Goal: Transaction & Acquisition: Subscribe to service/newsletter

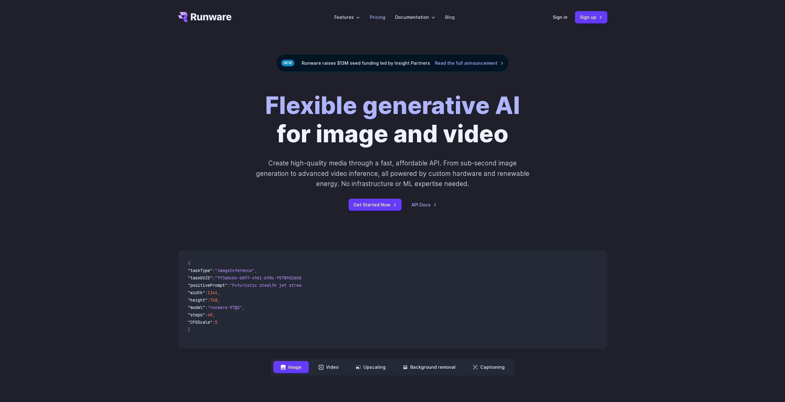
click at [381, 18] on link "Pricing" at bounding box center [377, 17] width 15 height 7
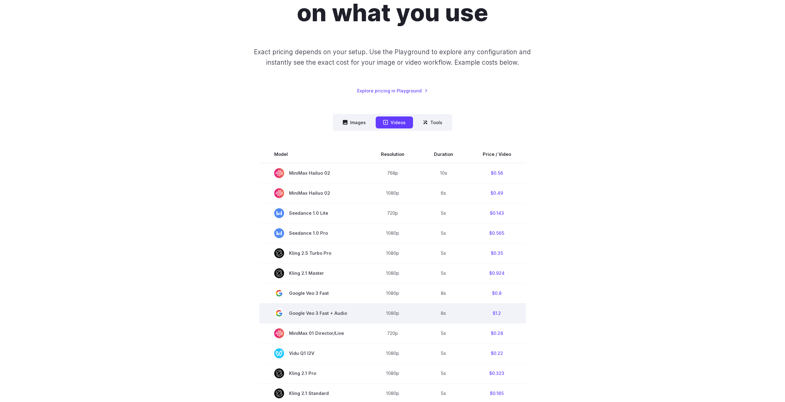
scroll to position [92, 0]
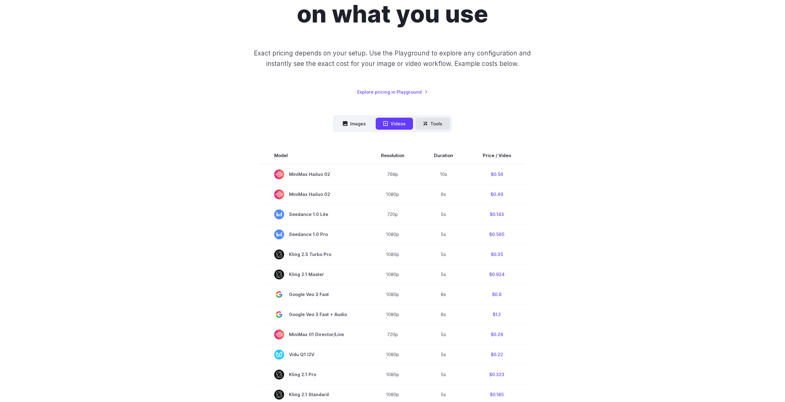
click at [425, 127] on button "Tools" at bounding box center [432, 124] width 34 height 12
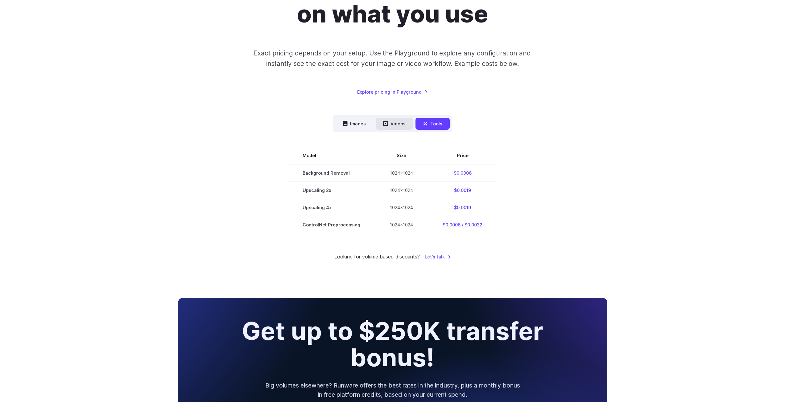
click at [403, 126] on button "Videos" at bounding box center [393, 124] width 37 height 12
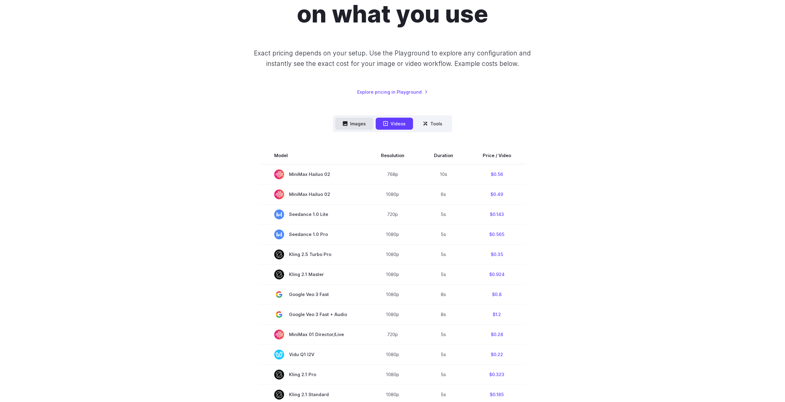
click at [364, 124] on button "Images" at bounding box center [354, 124] width 38 height 12
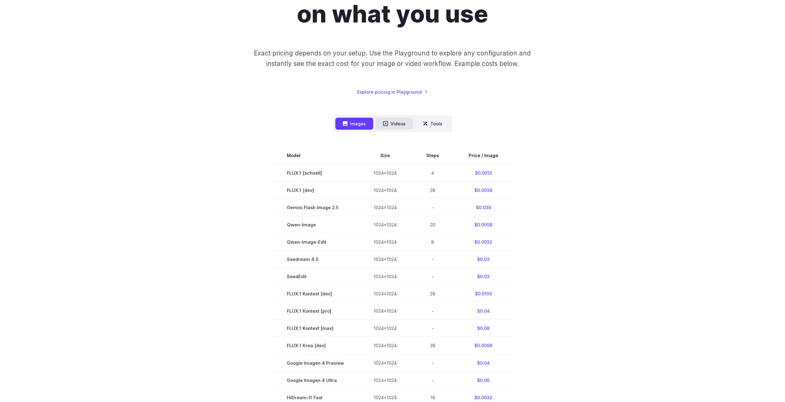
click at [386, 122] on icon at bounding box center [385, 123] width 5 height 5
click at [390, 126] on button "Videos" at bounding box center [393, 124] width 37 height 12
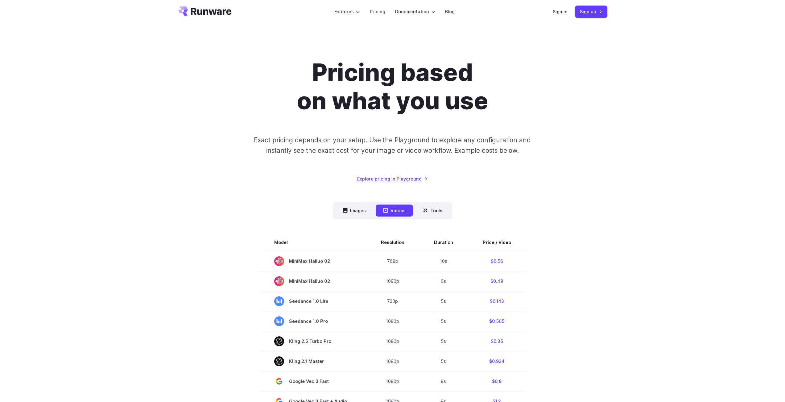
scroll to position [0, 0]
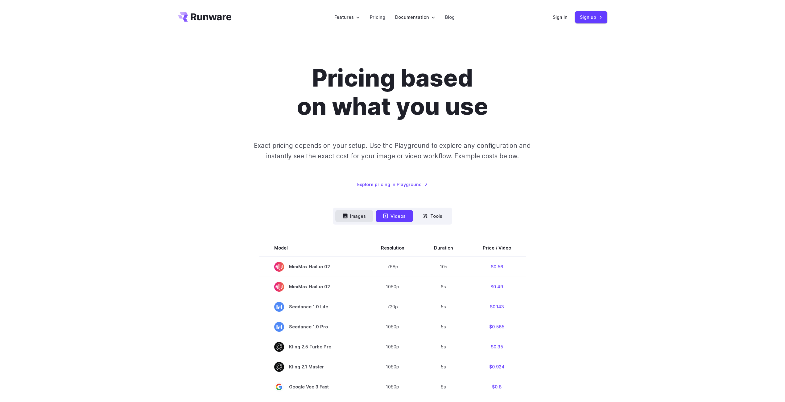
click at [364, 215] on button "Images" at bounding box center [354, 216] width 38 height 12
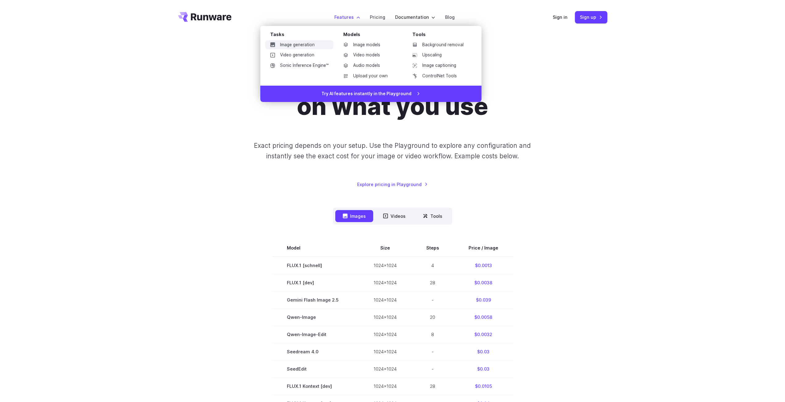
click at [317, 44] on link "Image generation" at bounding box center [299, 44] width 68 height 9
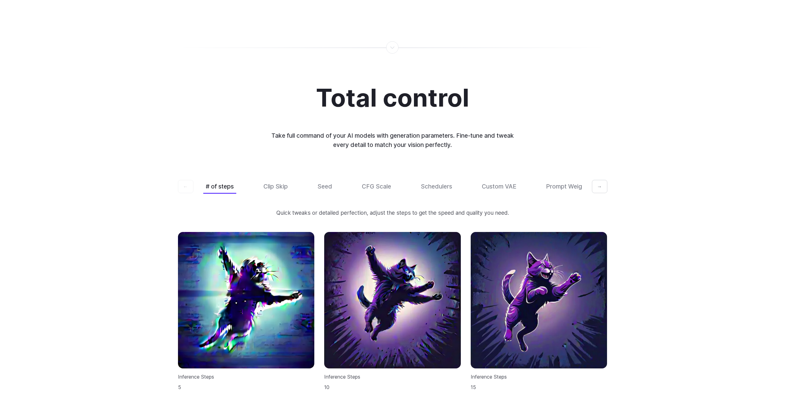
scroll to position [1788, 0]
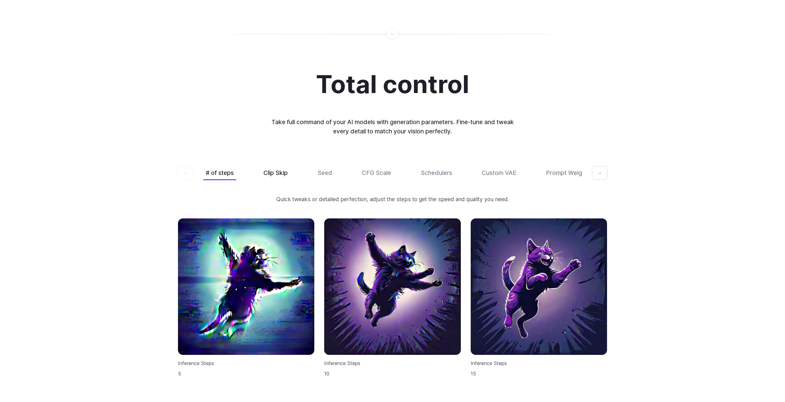
click at [275, 168] on button "Clip Skip" at bounding box center [275, 173] width 29 height 14
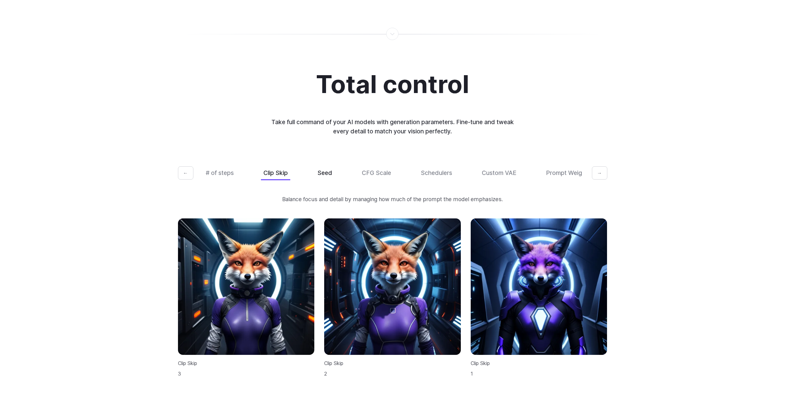
click at [325, 170] on button "Seed" at bounding box center [325, 173] width 20 height 14
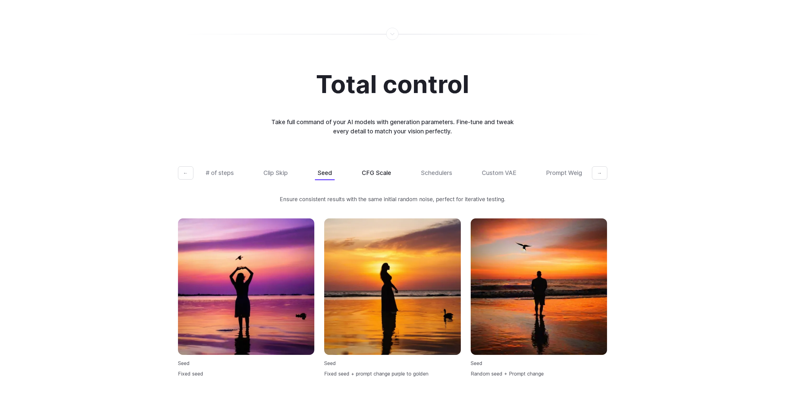
click at [384, 166] on button "CFG Scale" at bounding box center [376, 173] width 34 height 14
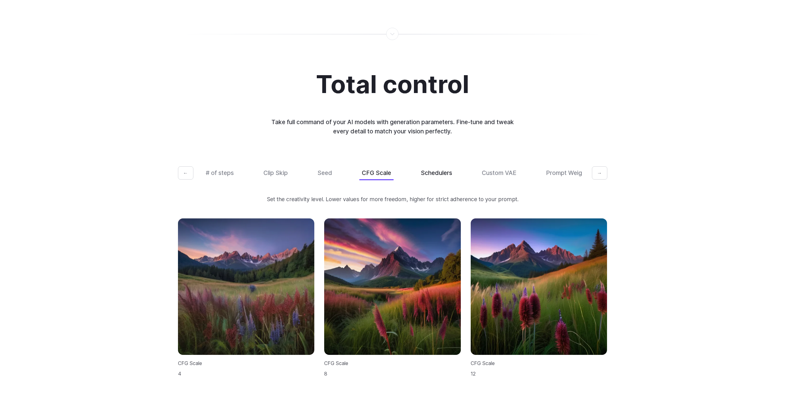
click at [438, 167] on button "Schedulers" at bounding box center [436, 173] width 36 height 14
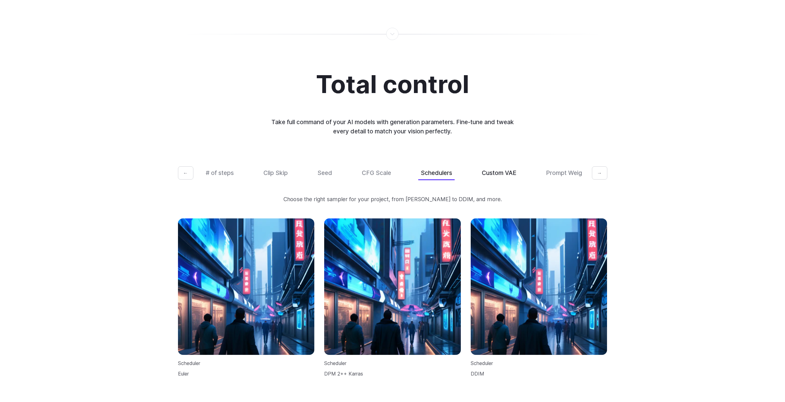
click at [487, 168] on button "Custom VAE" at bounding box center [498, 173] width 39 height 14
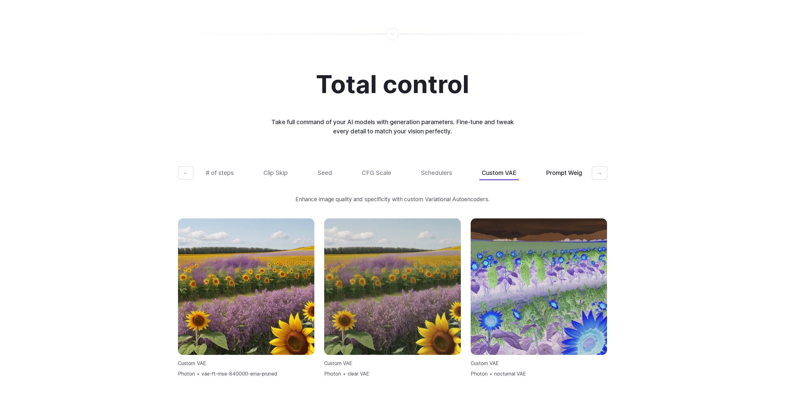
click at [558, 167] on button "Prompt Weights" at bounding box center [568, 173] width 50 height 14
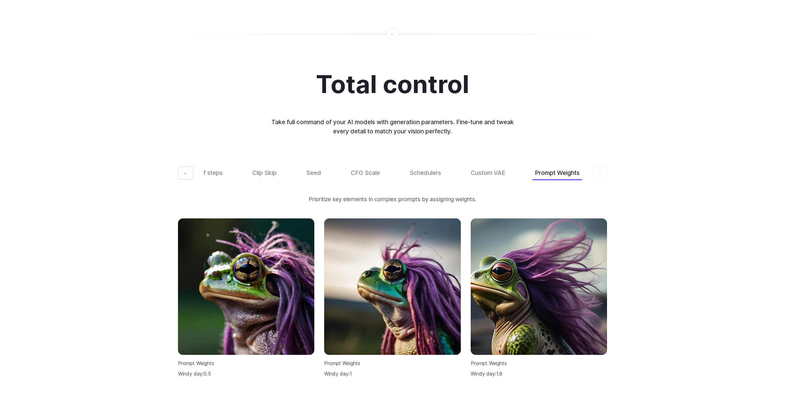
click at [186, 166] on button "←" at bounding box center [185, 173] width 15 height 14
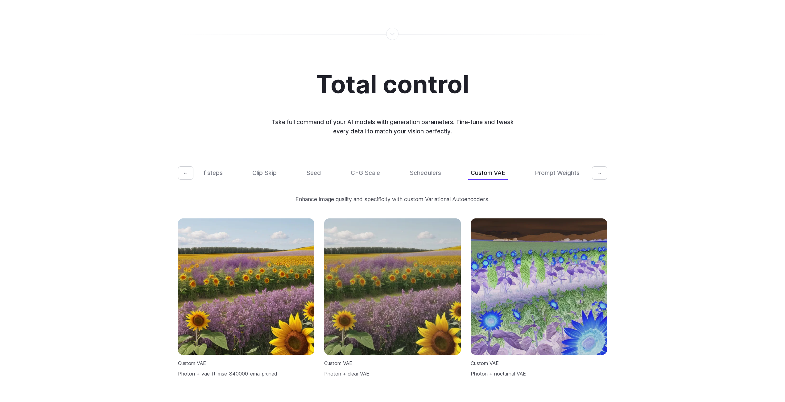
click at [186, 166] on button "←" at bounding box center [185, 173] width 15 height 14
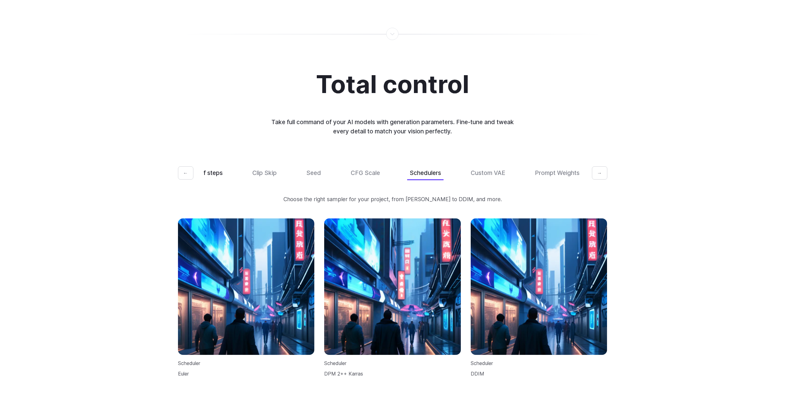
click at [209, 166] on button "# of steps" at bounding box center [208, 173] width 33 height 14
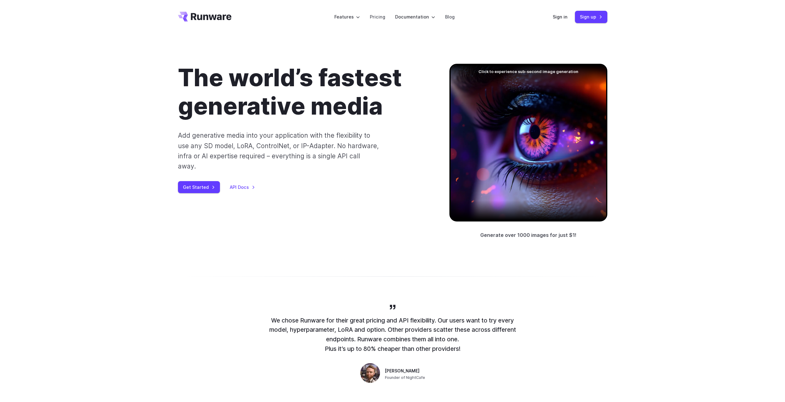
scroll to position [0, 0]
click at [378, 15] on link "Pricing" at bounding box center [377, 17] width 15 height 7
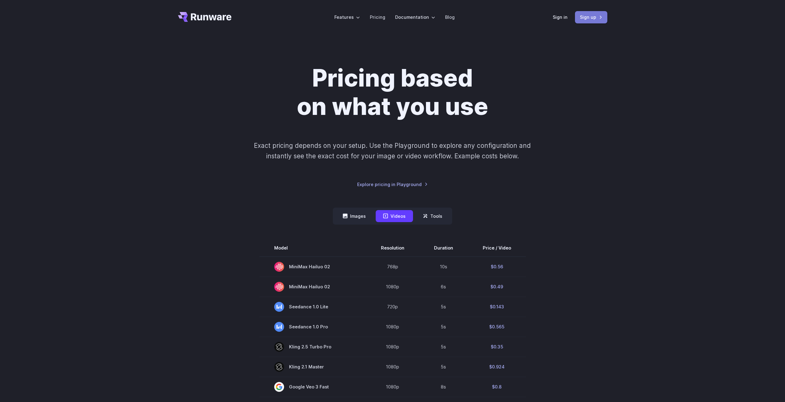
click at [591, 16] on link "Sign up" at bounding box center [591, 17] width 32 height 12
